Goal: Transaction & Acquisition: Subscribe to service/newsletter

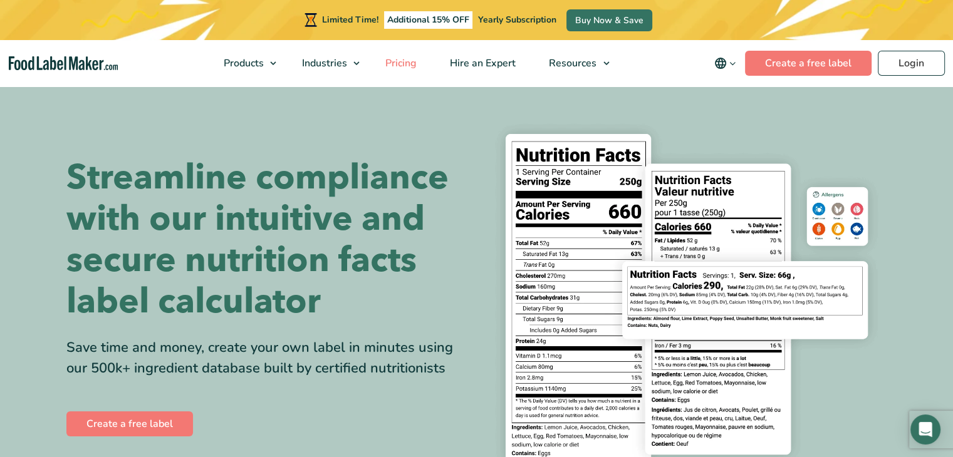
click at [416, 68] on span "Pricing" at bounding box center [399, 63] width 36 height 14
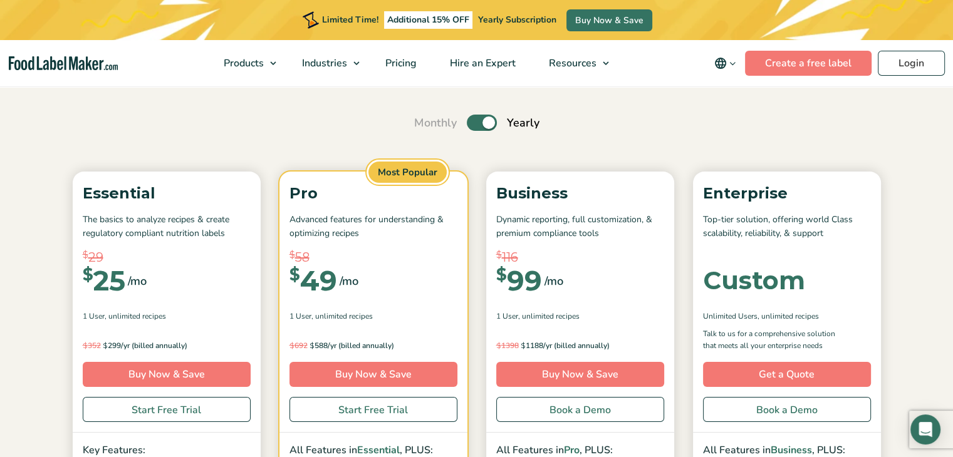
scroll to position [160, 0]
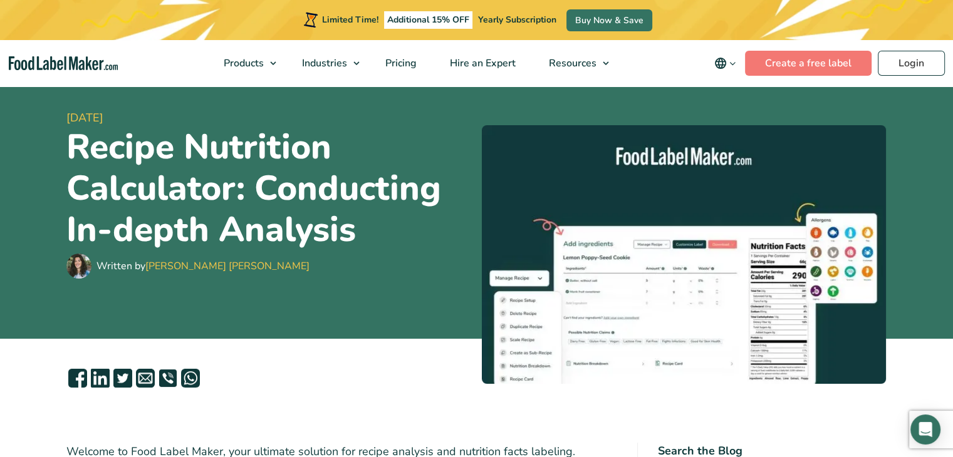
scroll to position [96, 0]
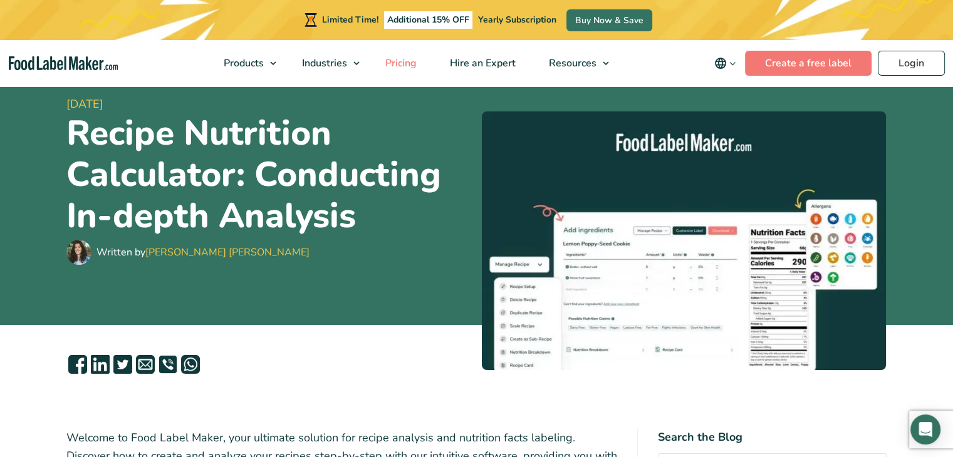
click at [404, 56] on span "Pricing" at bounding box center [399, 63] width 36 height 14
